Goal: Information Seeking & Learning: Learn about a topic

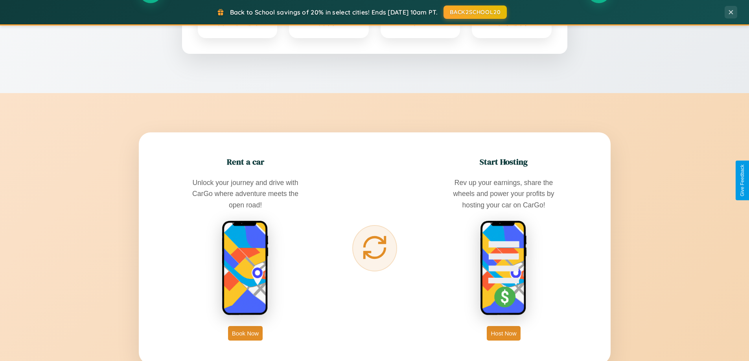
scroll to position [1512, 0]
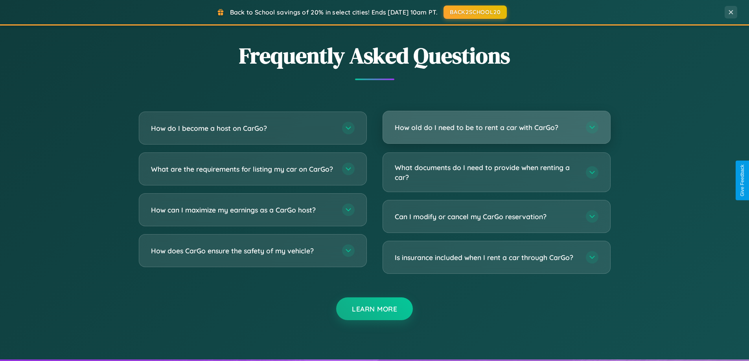
click at [496, 127] on h3 "How old do I need to be to rent a car with CarGo?" at bounding box center [486, 128] width 183 height 10
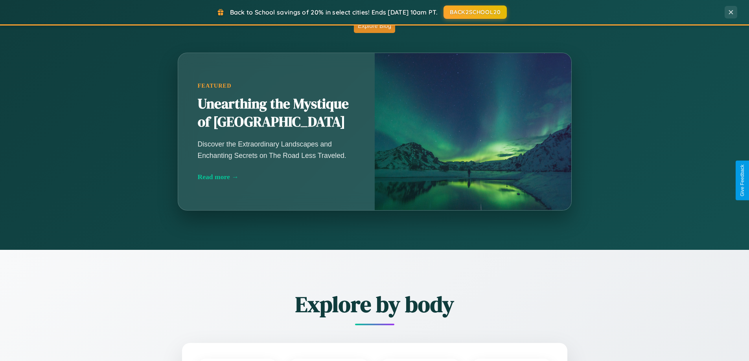
scroll to position [692, 0]
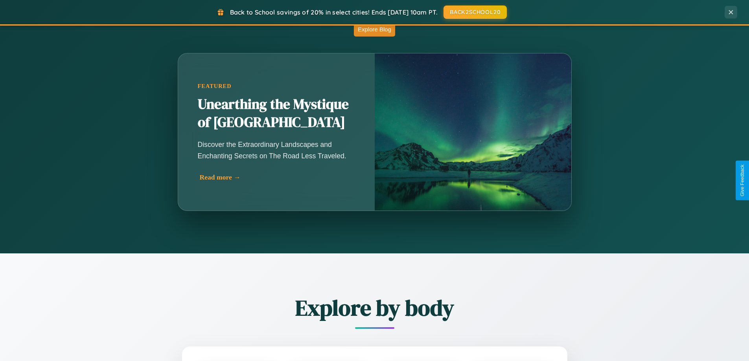
click at [277, 177] on div "Read more →" at bounding box center [278, 177] width 157 height 8
